Goal: Transaction & Acquisition: Purchase product/service

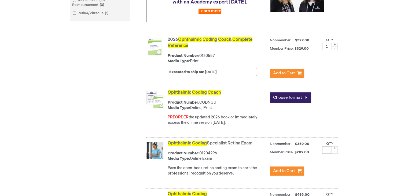
scroll to position [180, 0]
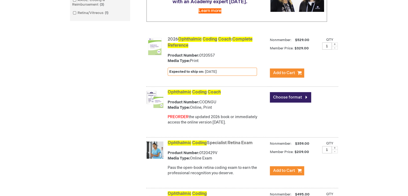
drag, startPoint x: 98, startPoint y: 3, endPoint x: 37, endPoint y: 45, distance: 73.3
click at [37, 45] on div "Log In Search My Cart CLOSE RECENTLY ADDED ITEM(S) Close There are no items in …" at bounding box center [204, 74] width 408 height 508
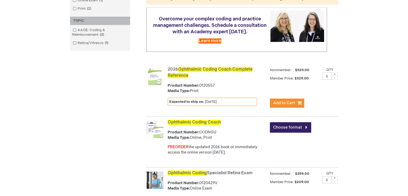
scroll to position [149, 0]
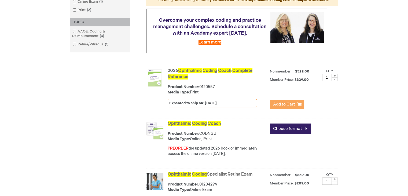
click at [277, 107] on span "Add to Cart" at bounding box center [284, 104] width 22 height 5
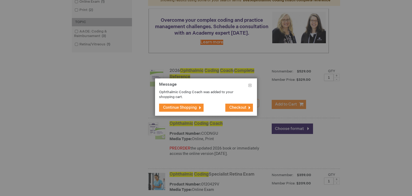
click at [197, 108] on span "Continue Shopping" at bounding box center [180, 107] width 34 height 5
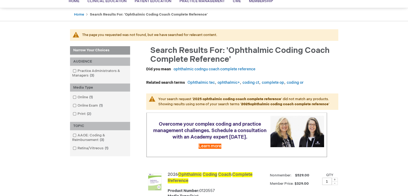
scroll to position [0, 0]
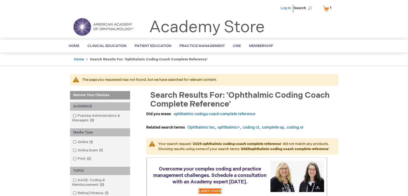
click at [283, 8] on link "Log In" at bounding box center [285, 8] width 10 height 4
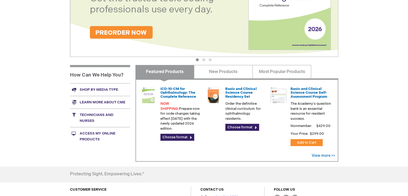
scroll to position [153, 0]
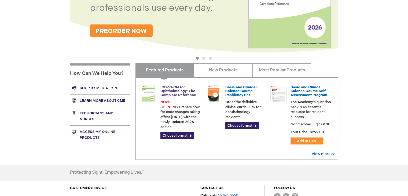
click at [175, 86] on link "ICD-10-CM for Ophthalmology: The Complete Reference" at bounding box center [178, 91] width 36 height 12
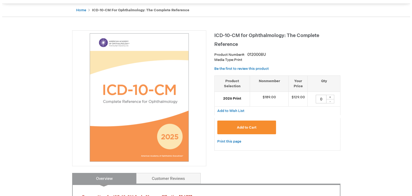
scroll to position [49, 0]
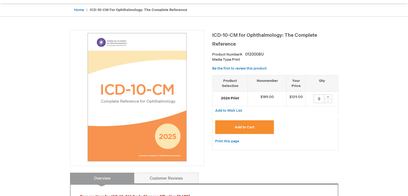
click at [254, 128] on button "Add to Cart" at bounding box center [244, 127] width 59 height 14
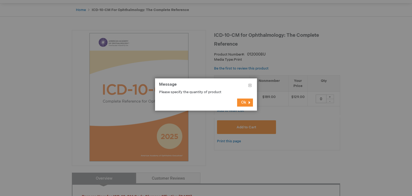
click at [246, 103] on span "Ok" at bounding box center [243, 102] width 5 height 5
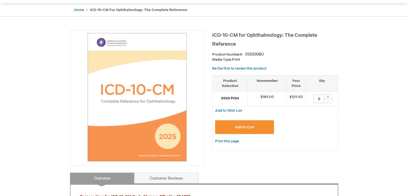
click at [327, 97] on div "+" at bounding box center [328, 96] width 8 height 5
type input "1"
click at [258, 123] on button "Add to Cart" at bounding box center [244, 127] width 59 height 14
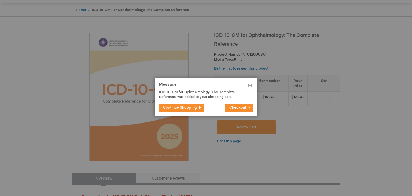
click at [235, 110] on button "Checkout" at bounding box center [239, 107] width 28 height 8
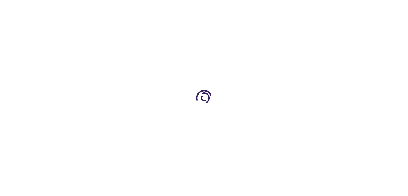
select select "US"
select select "61"
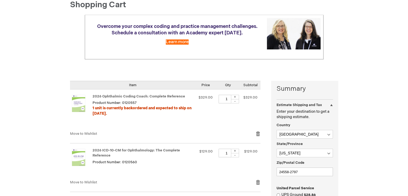
scroll to position [71, 0]
